Goal: Book appointment/travel/reservation

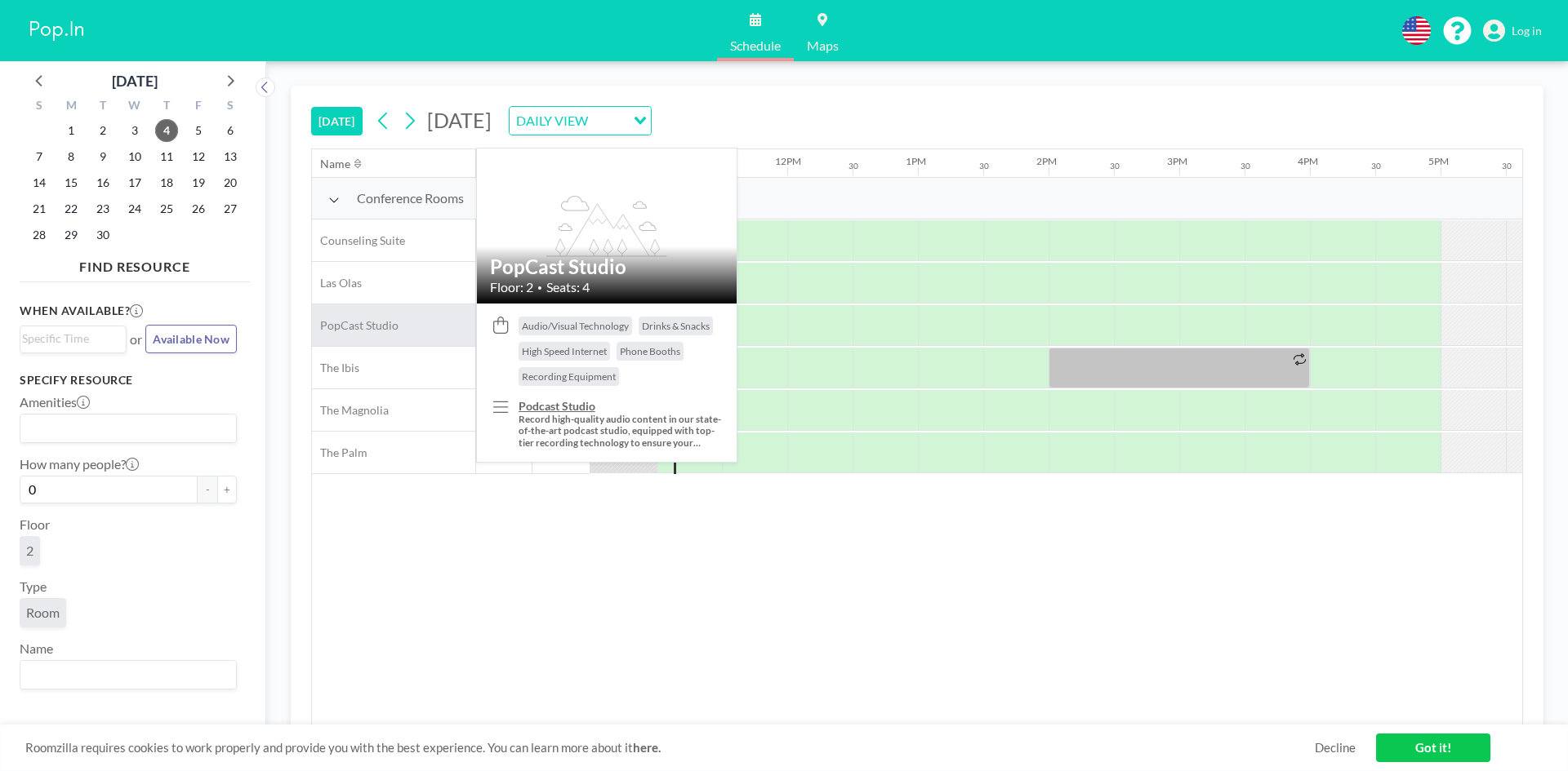
scroll to position [0, 1372]
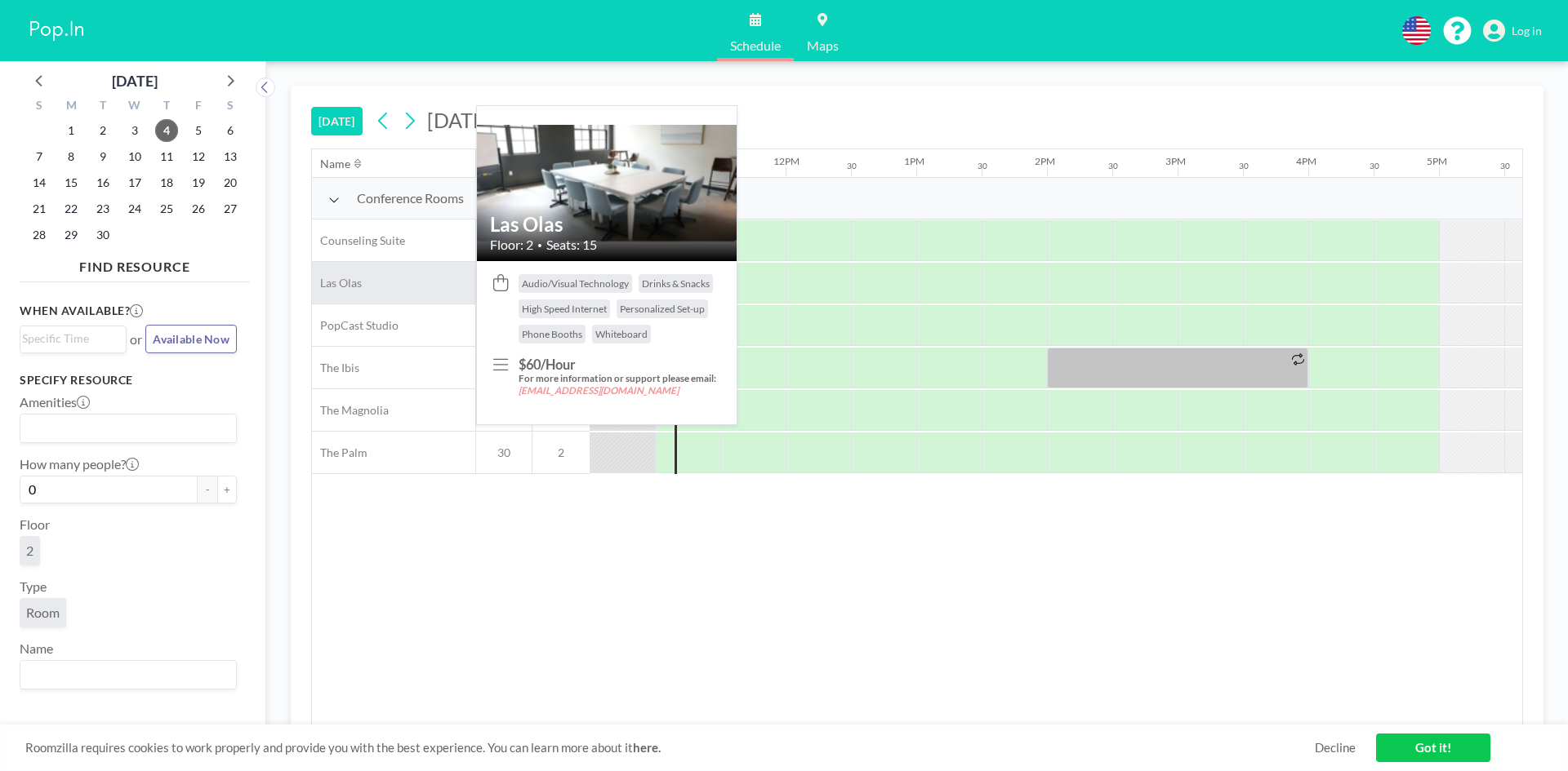
click at [356, 286] on span "Las Olas" at bounding box center [337, 283] width 50 height 15
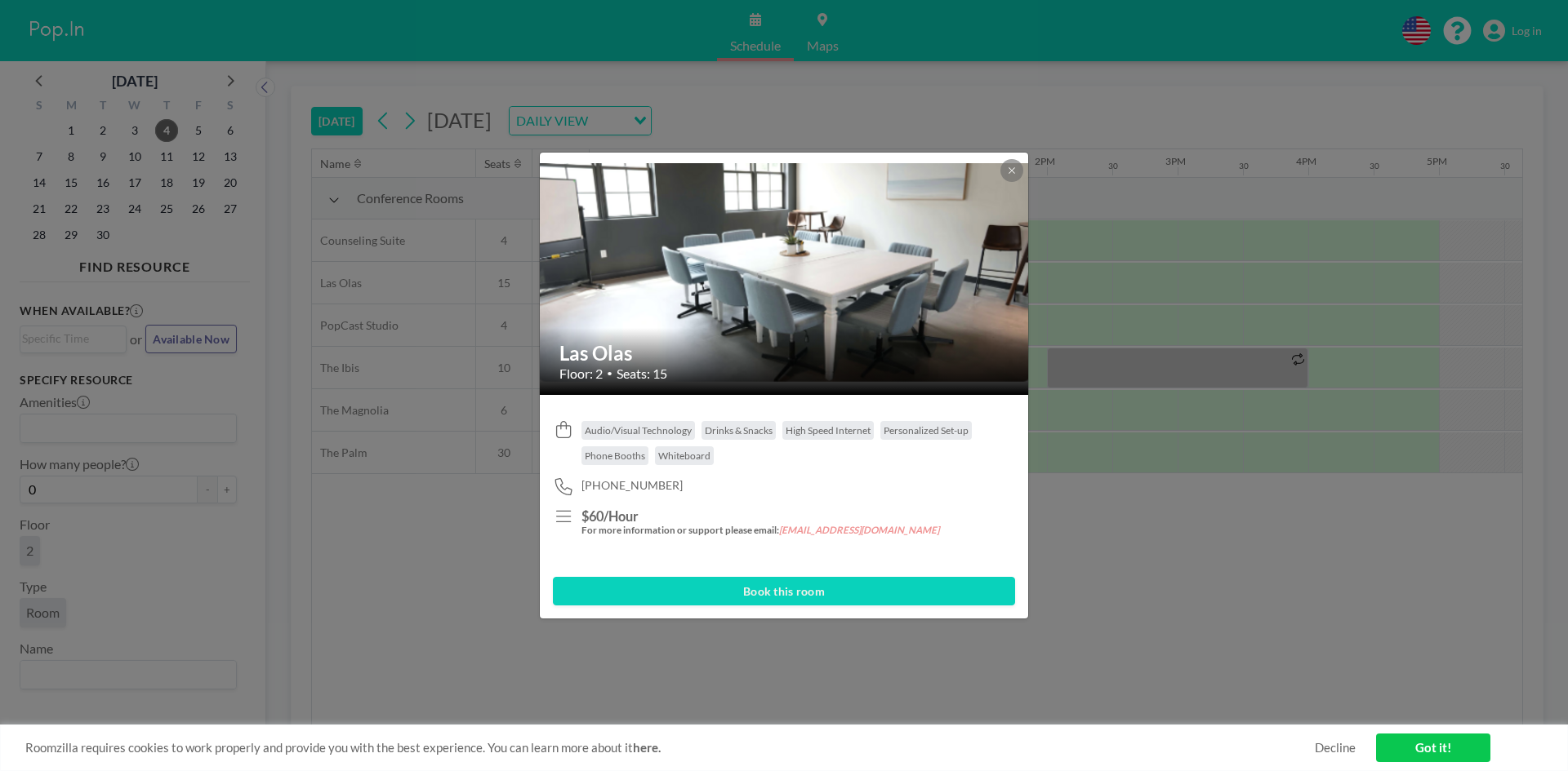
click at [799, 590] on button "Book this room" at bounding box center [784, 592] width 463 height 28
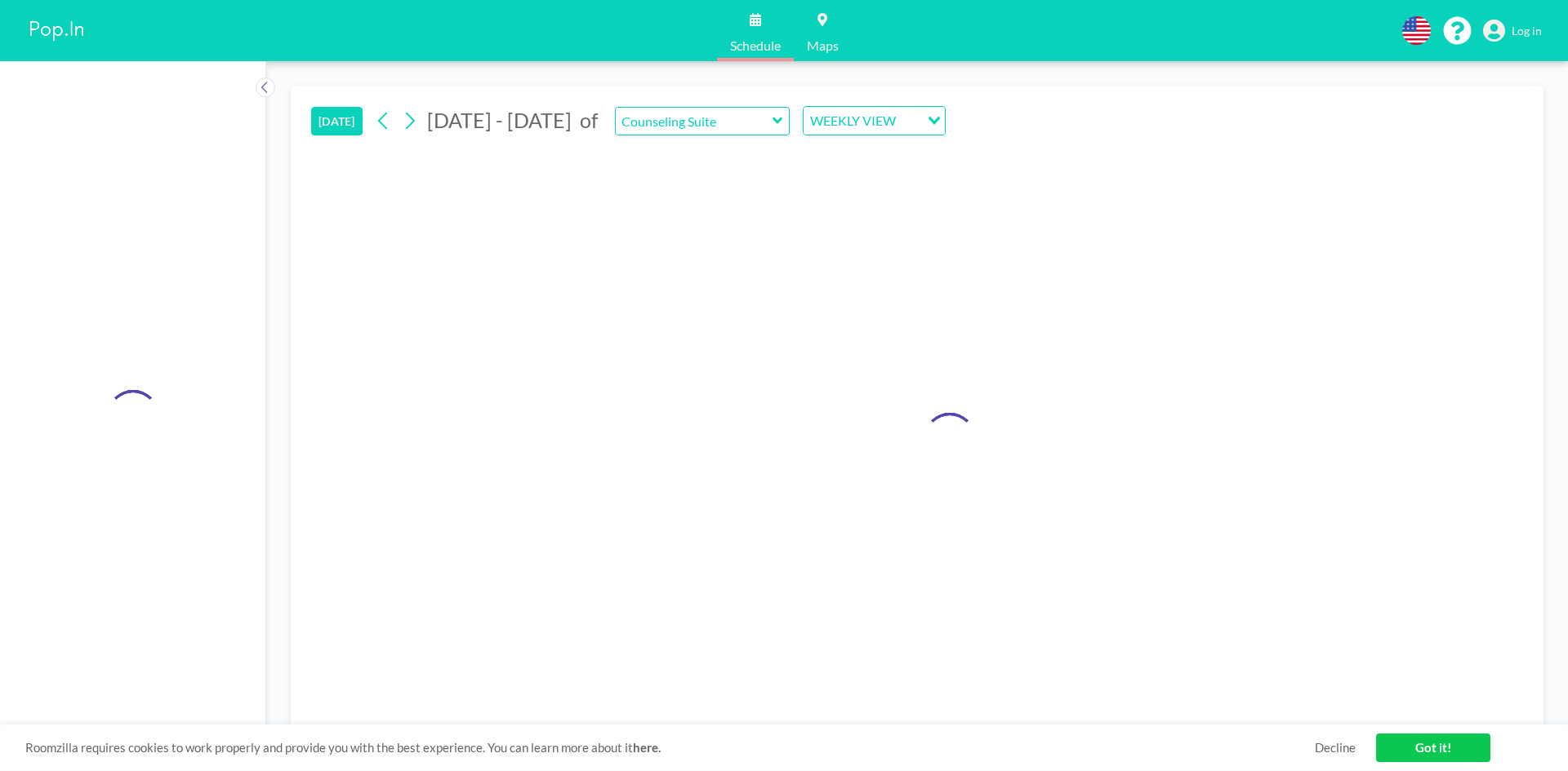
type input "Las Olas"
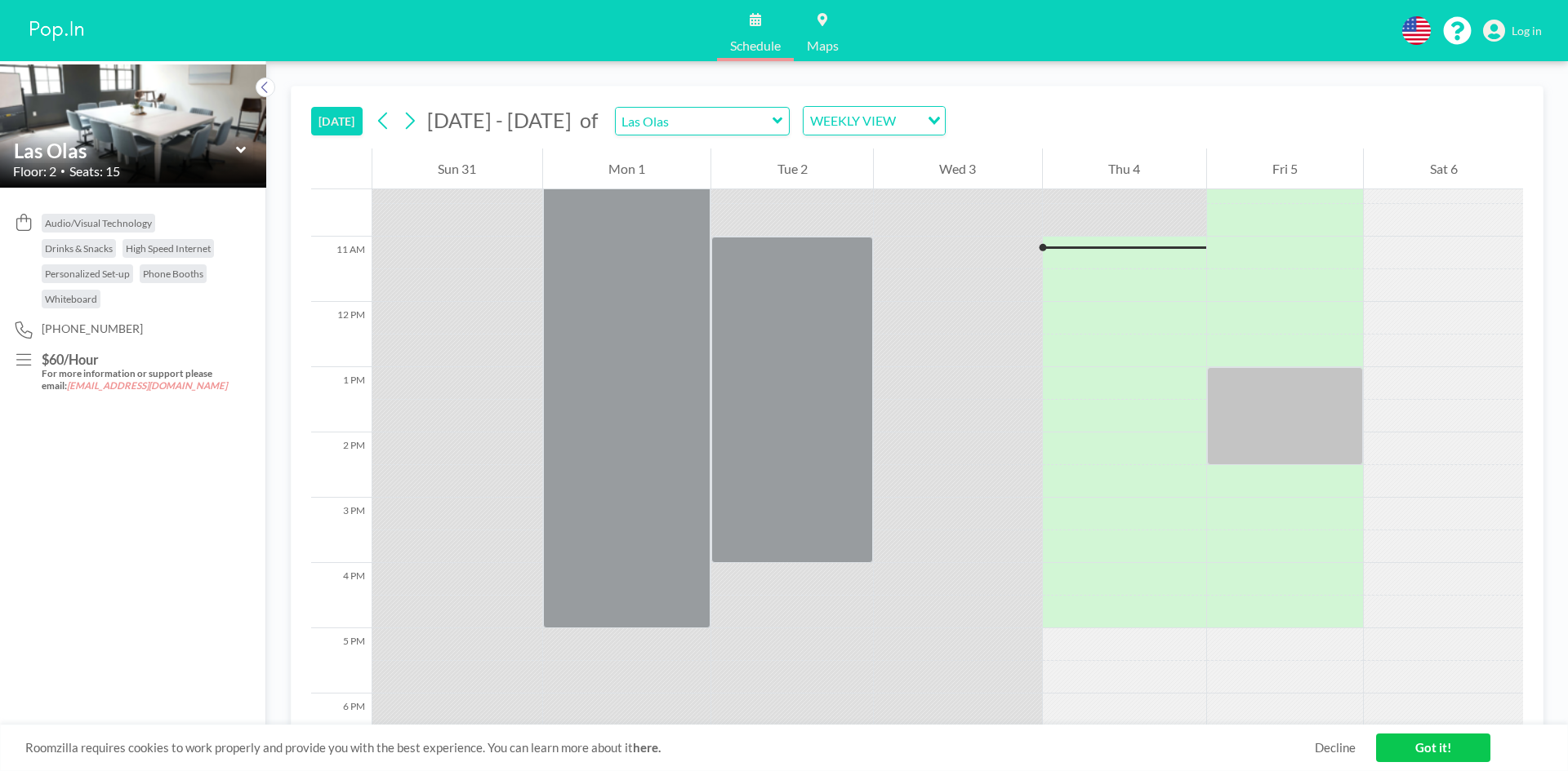
scroll to position [686, 0]
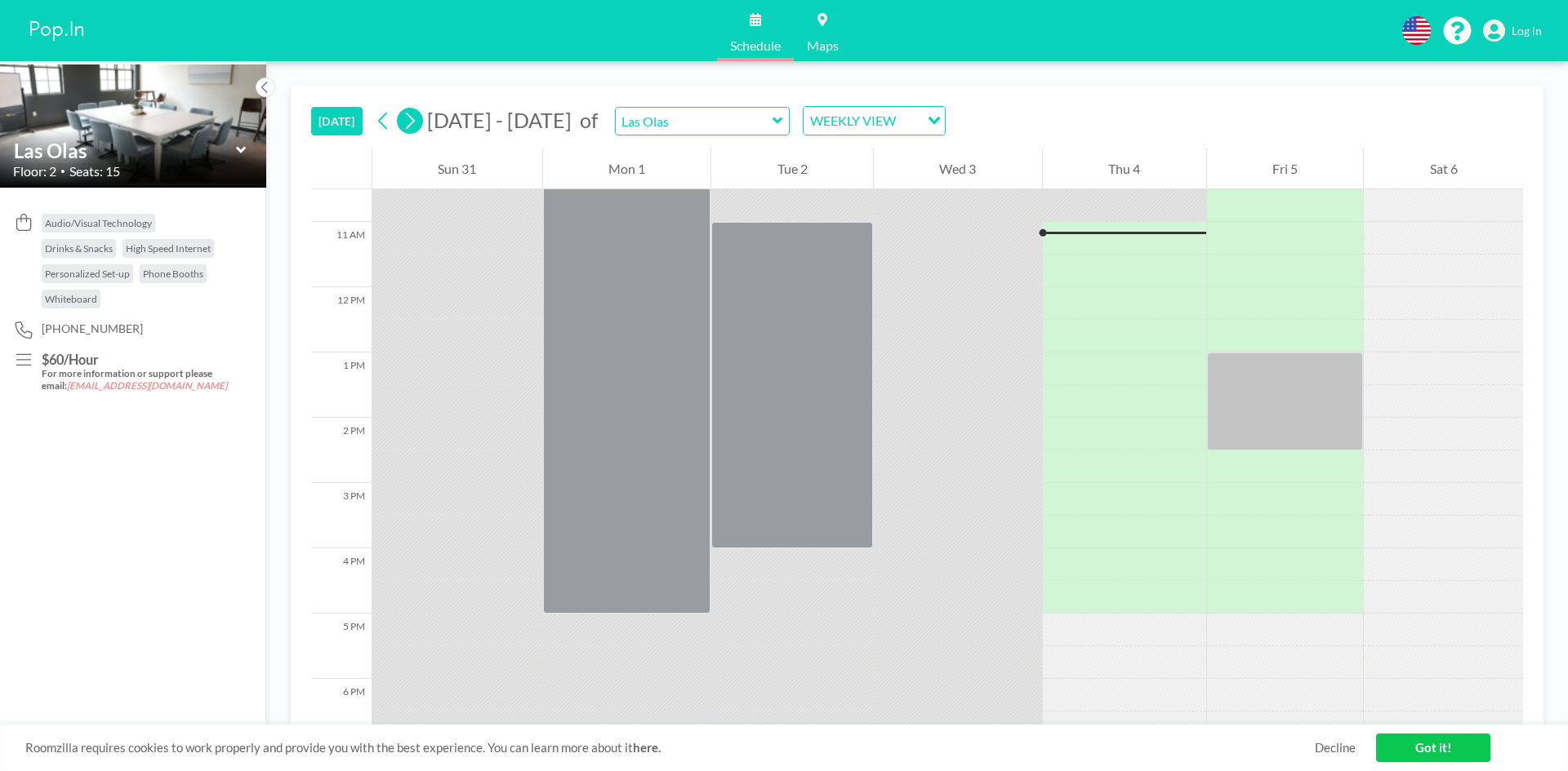
click at [414, 122] on icon at bounding box center [409, 121] width 16 height 25
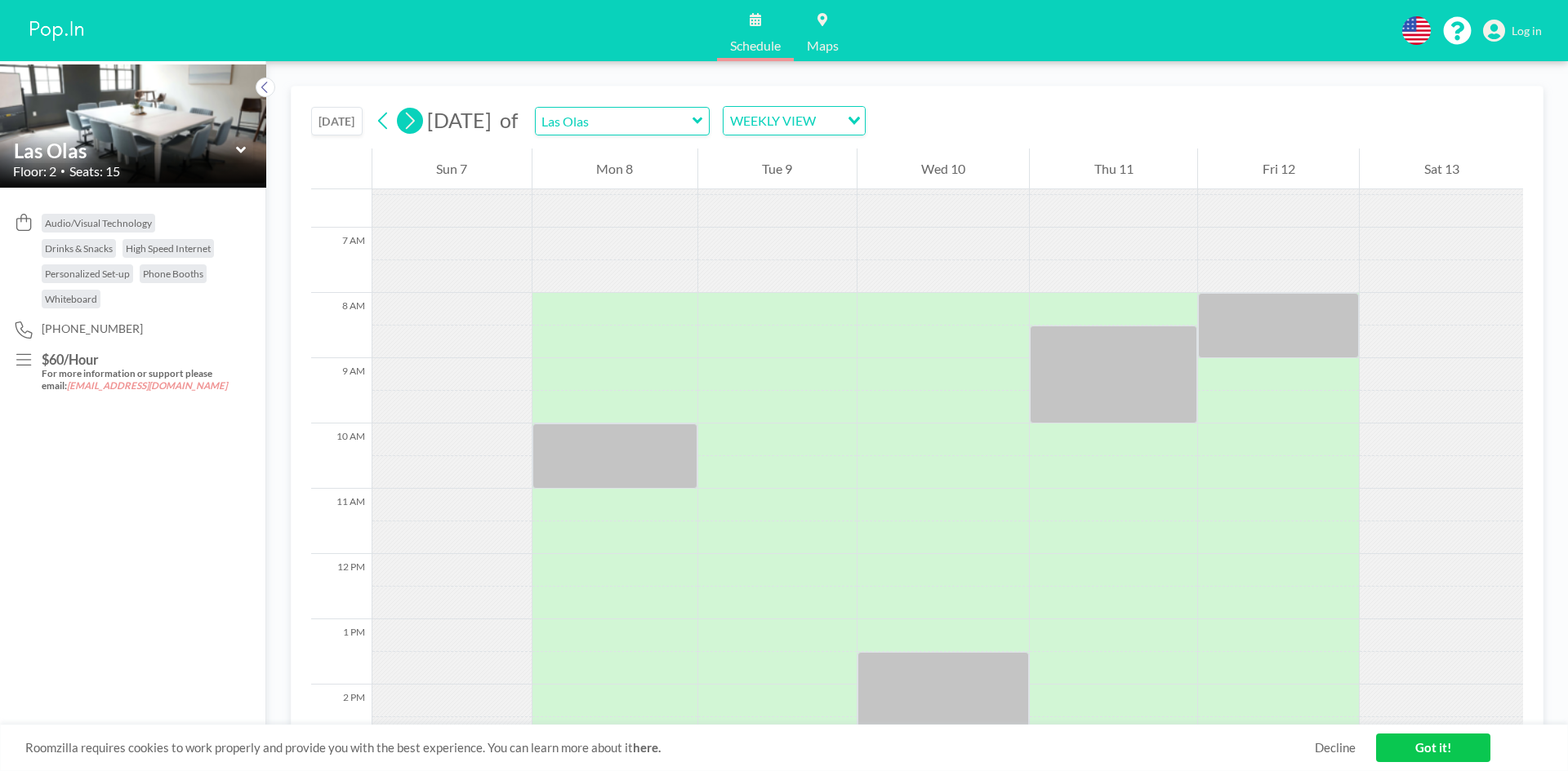
scroll to position [490, 0]
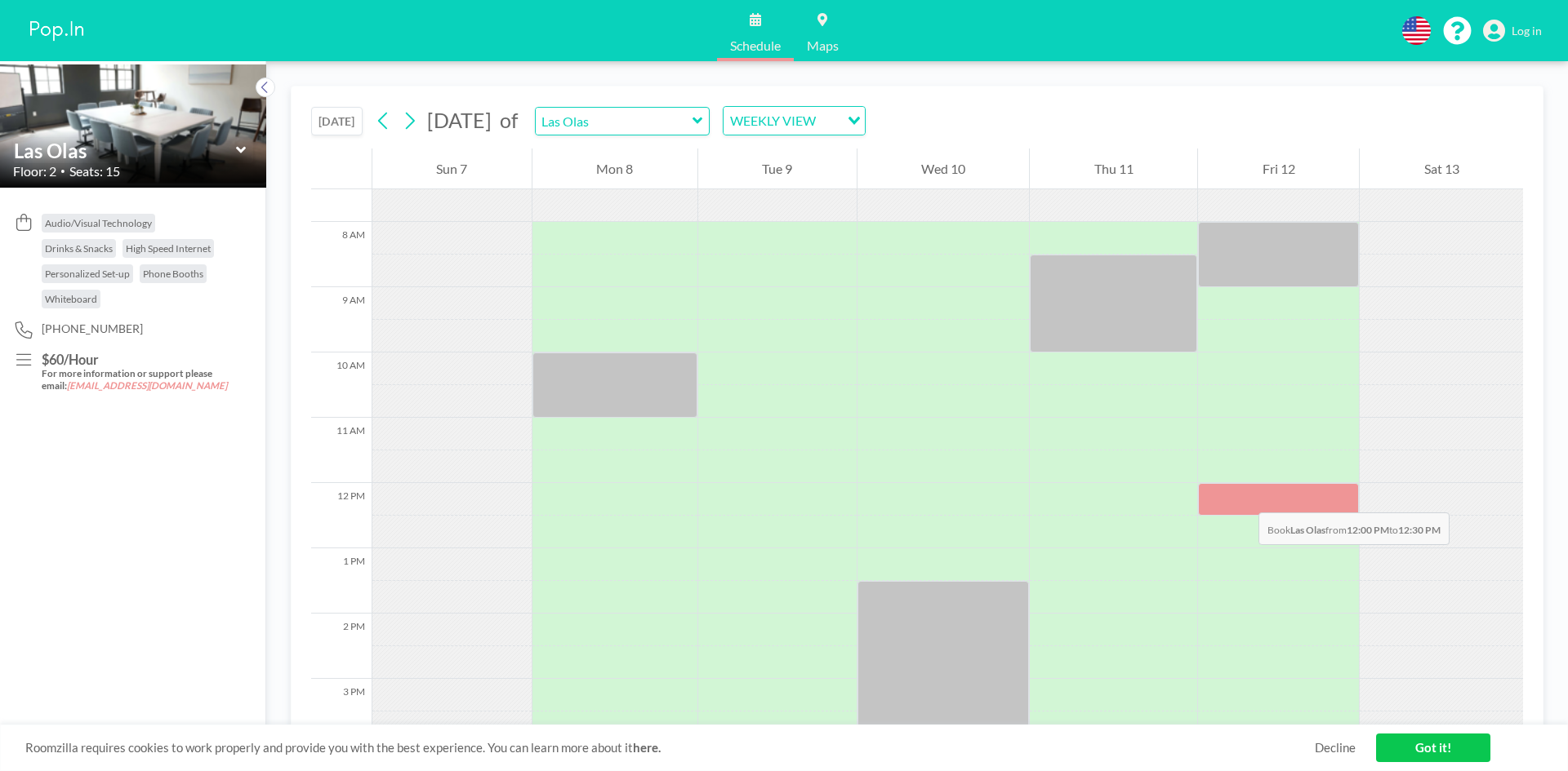
click at [1242, 496] on div at bounding box center [1278, 500] width 161 height 33
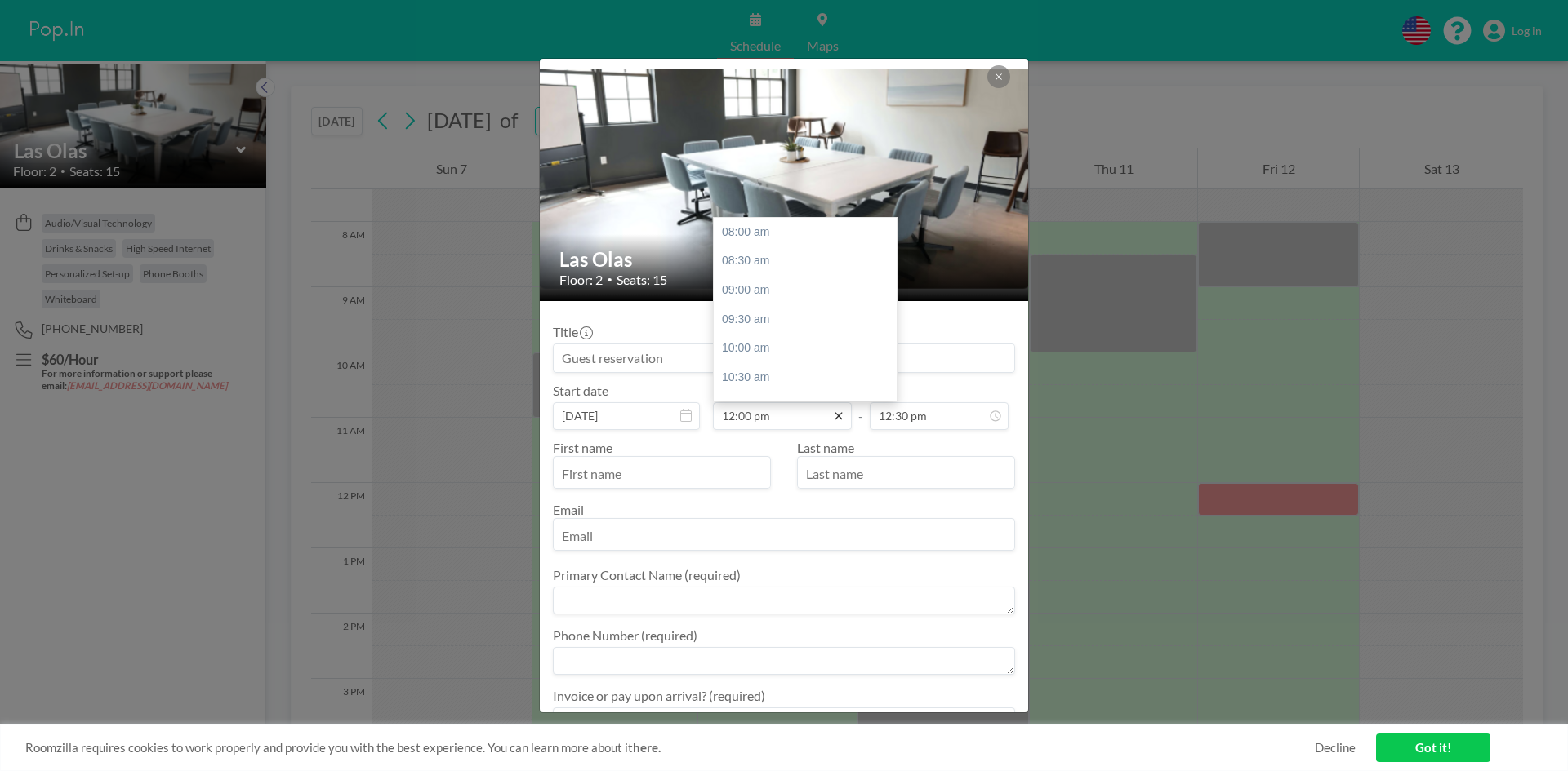
scroll to position [233, 0]
click at [748, 350] on div "02:00 pm" at bounding box center [809, 348] width 191 height 29
type input "02:00 pm"
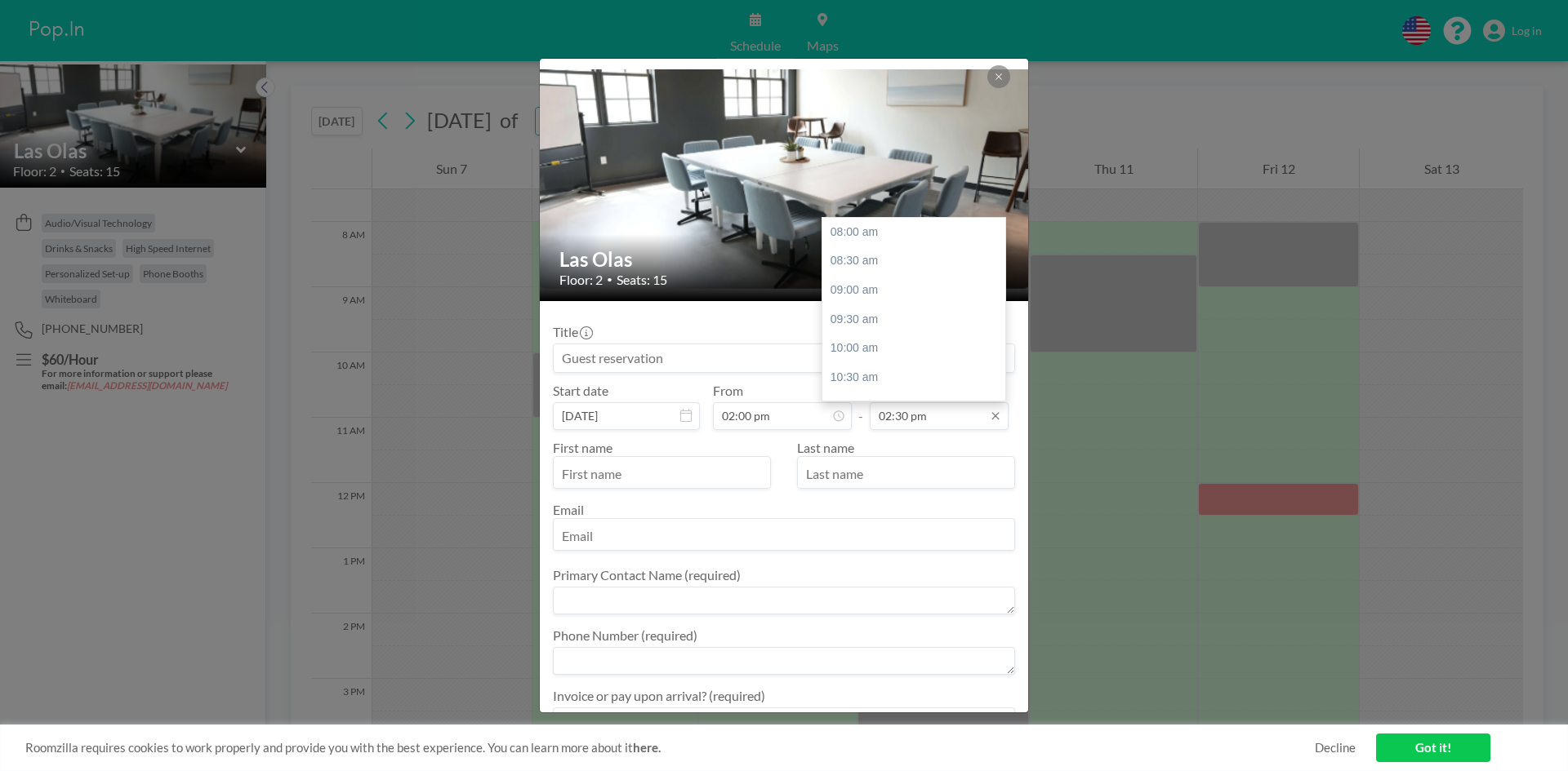
scroll to position [369, 0]
click at [867, 386] on div "05:00 pm" at bounding box center [918, 386] width 191 height 29
type input "05:00 pm"
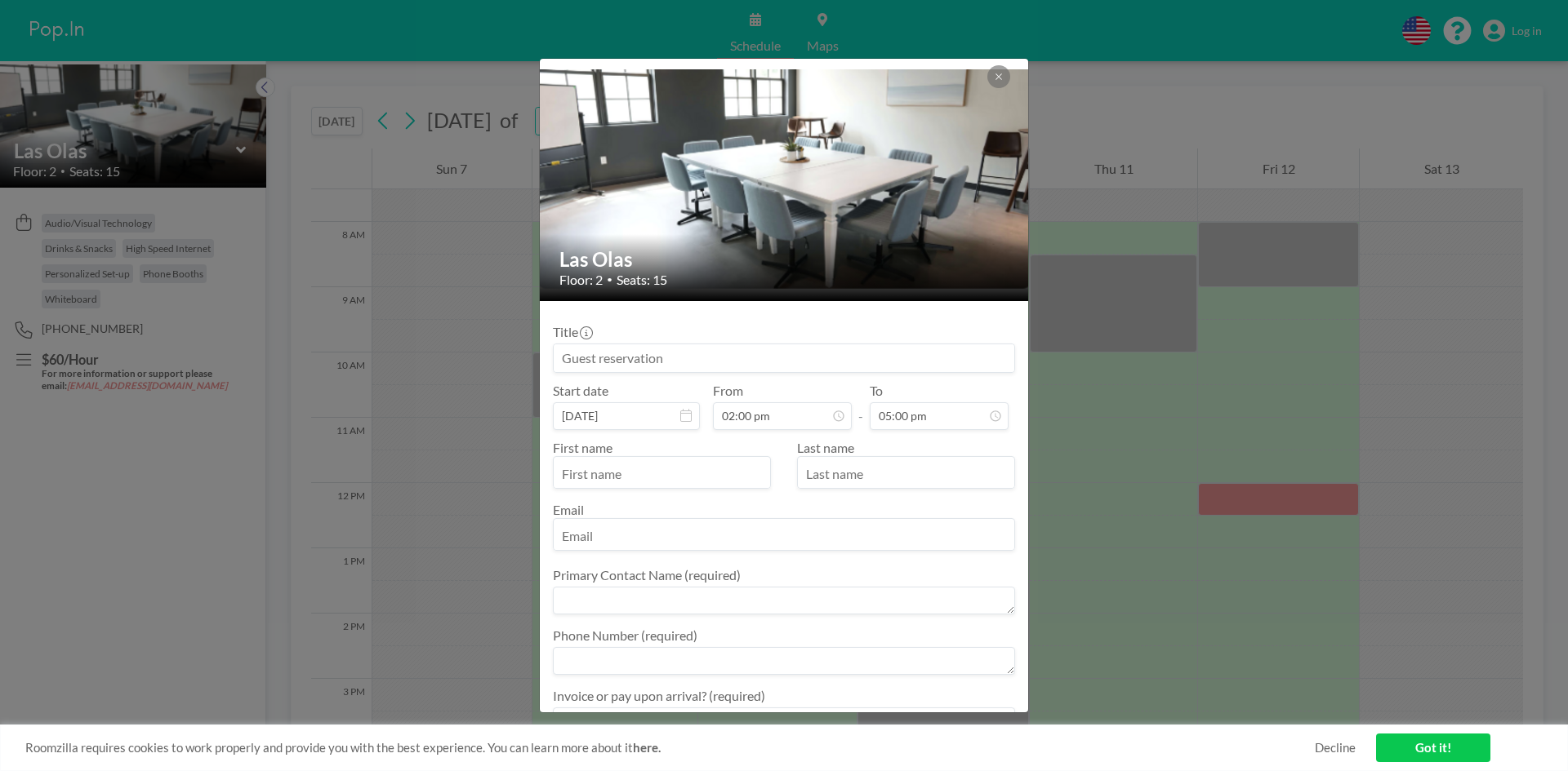
scroll to position [348, 0]
click at [639, 481] on input "text" at bounding box center [662, 474] width 217 height 27
type input "[PERSON_NAME]"
type input "[EMAIL_ADDRESS][DOMAIN_NAME]"
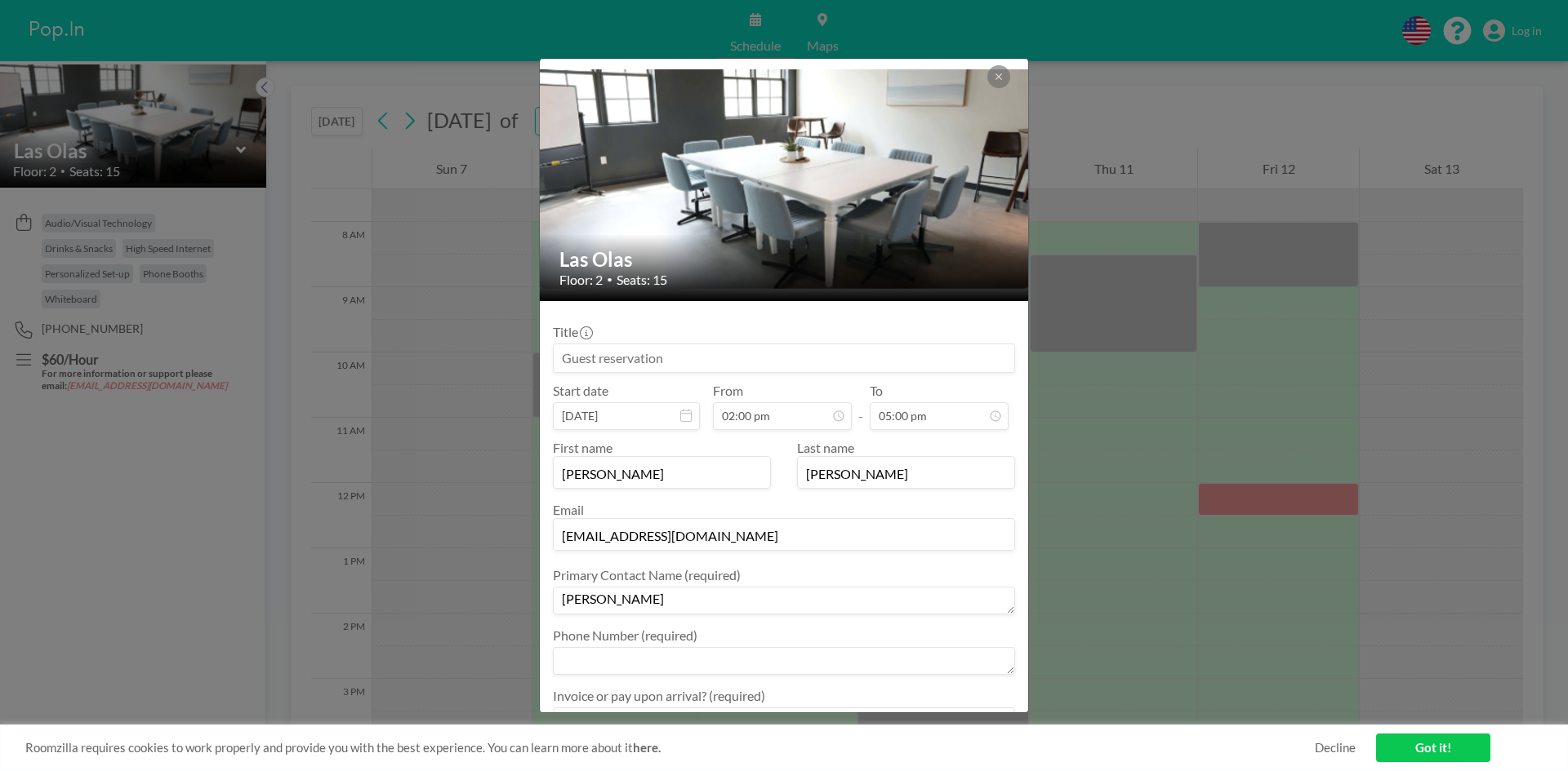
type textarea "[PERSON_NAME]"
type textarea "7708424774"
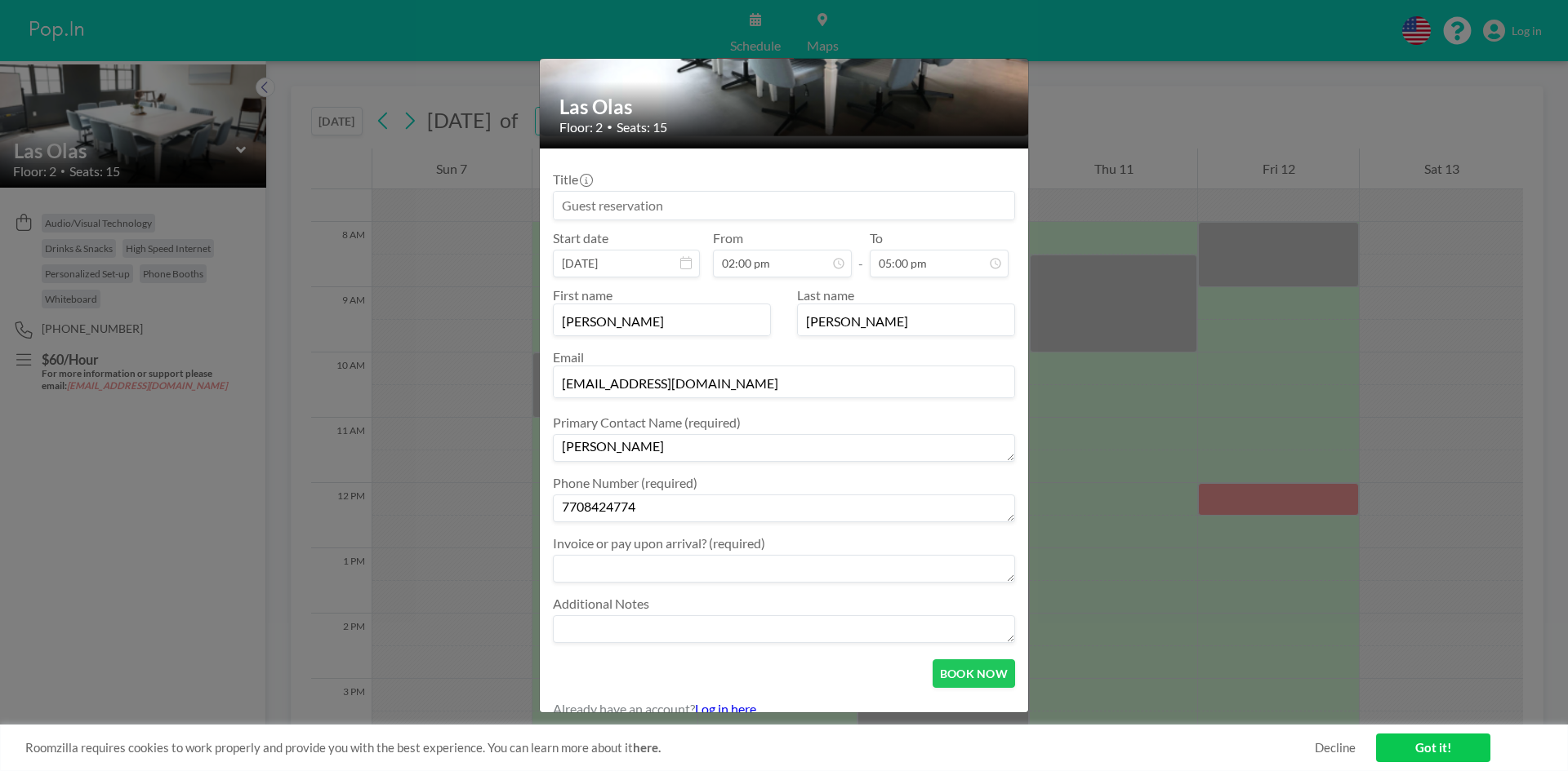
scroll to position [171, 0]
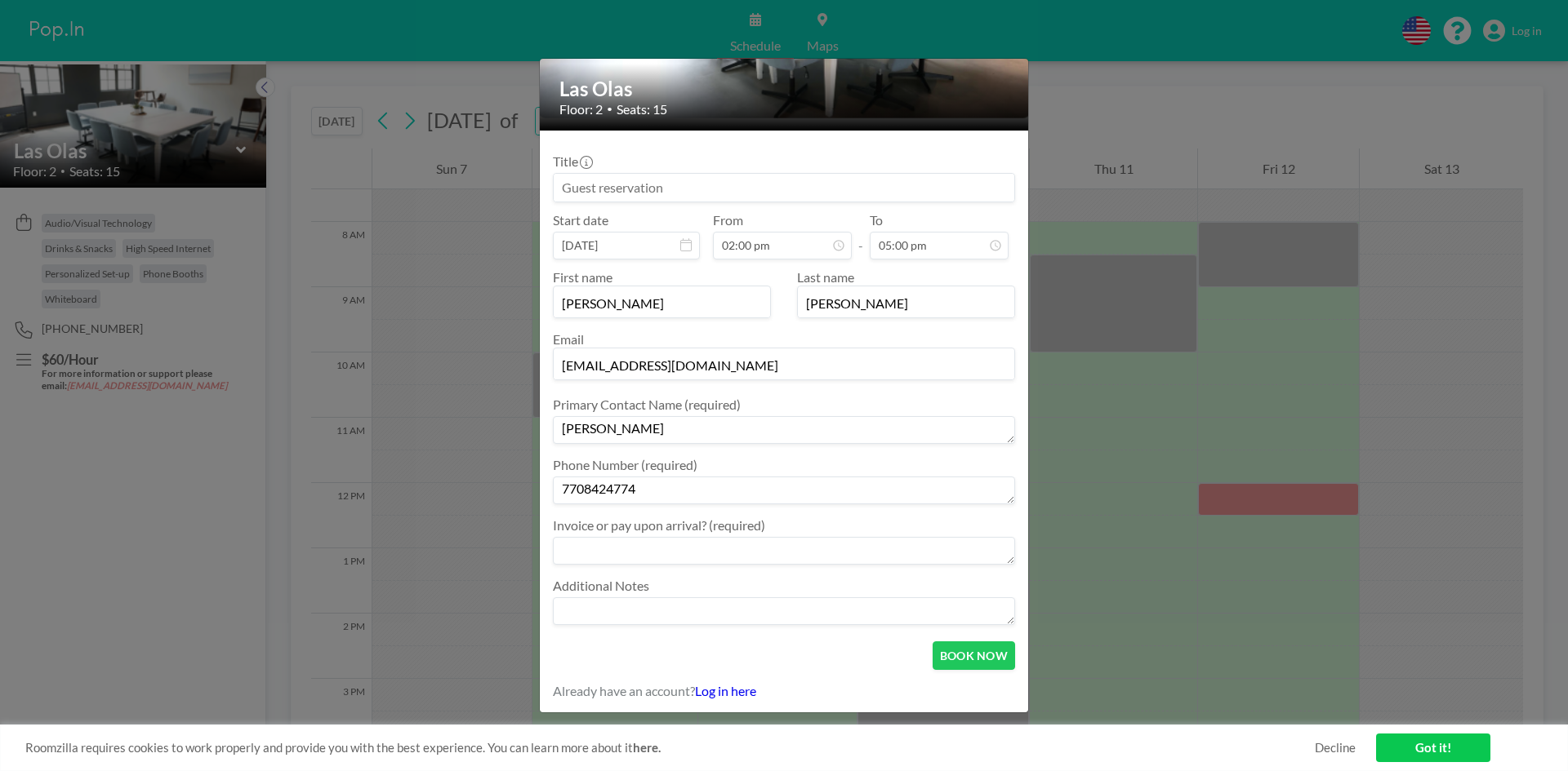
click at [660, 555] on textarea at bounding box center [784, 550] width 463 height 27
type textarea "Pay Upon Arrival"
click at [952, 654] on button "BOOK NOW" at bounding box center [973, 656] width 82 height 28
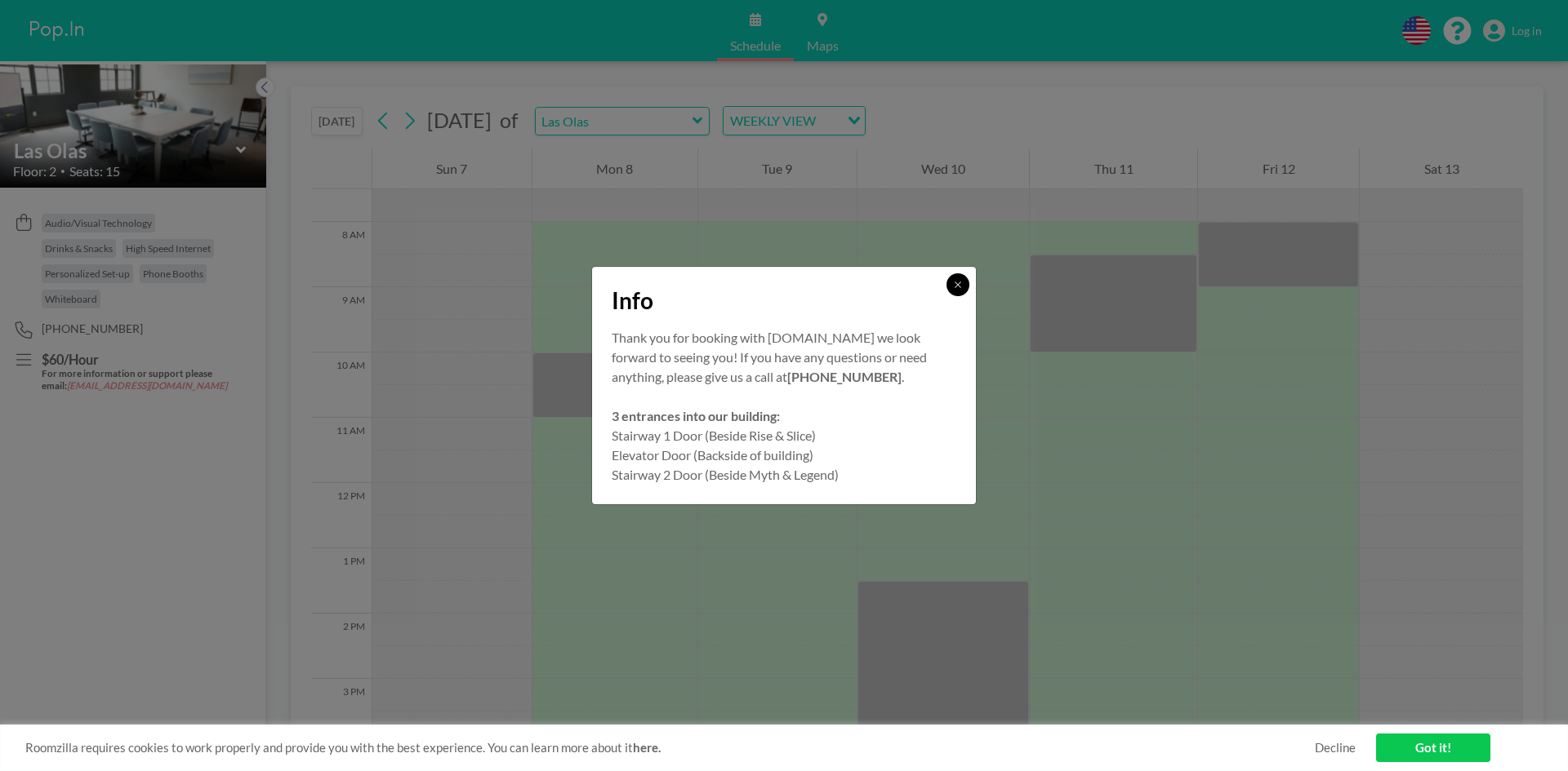
click at [956, 282] on icon at bounding box center [957, 285] width 10 height 10
